Goal: Register for event/course

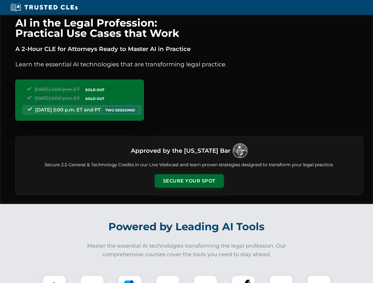
click at [189, 181] on button "Secure Your Spot" at bounding box center [189, 181] width 69 height 14
click at [54, 279] on img at bounding box center [54, 287] width 17 height 17
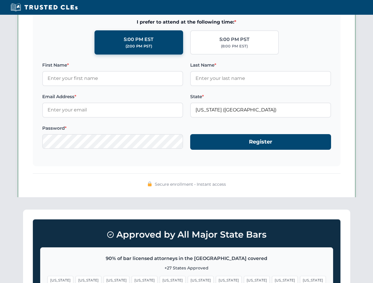
click at [272, 279] on span "[US_STATE]" at bounding box center [285, 280] width 26 height 9
